Goal: Task Accomplishment & Management: Use online tool/utility

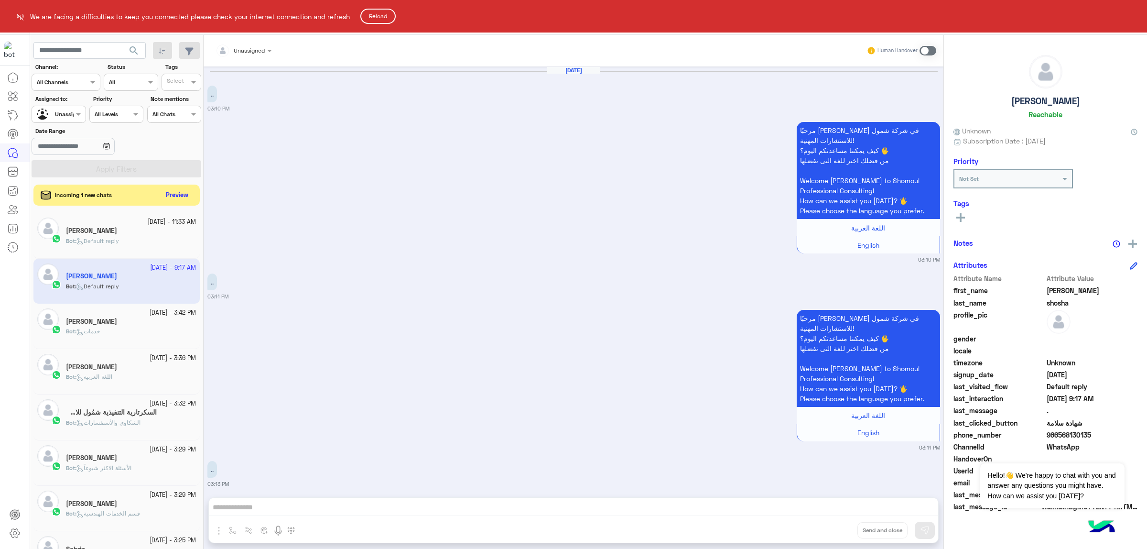
scroll to position [2162, 0]
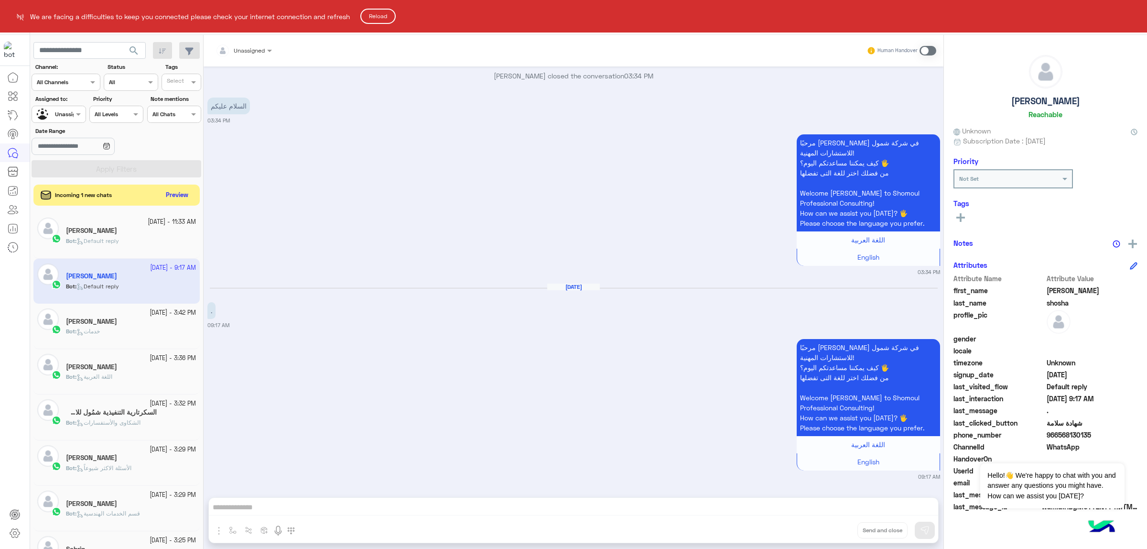
click at [369, 13] on button "Reload" at bounding box center [377, 16] width 35 height 15
